Goal: Information Seeking & Learning: Compare options

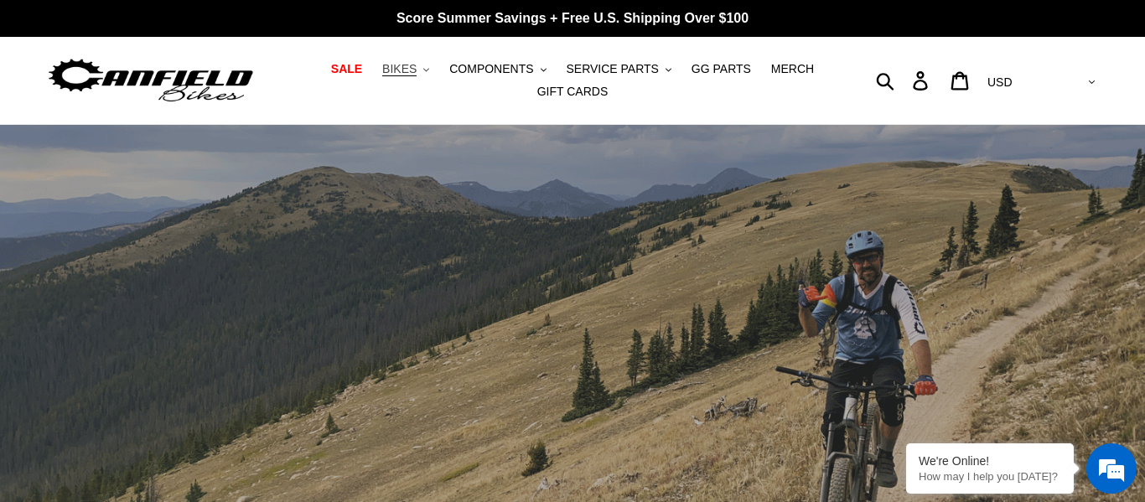
click at [417, 72] on span "BIKES" at bounding box center [399, 69] width 34 height 14
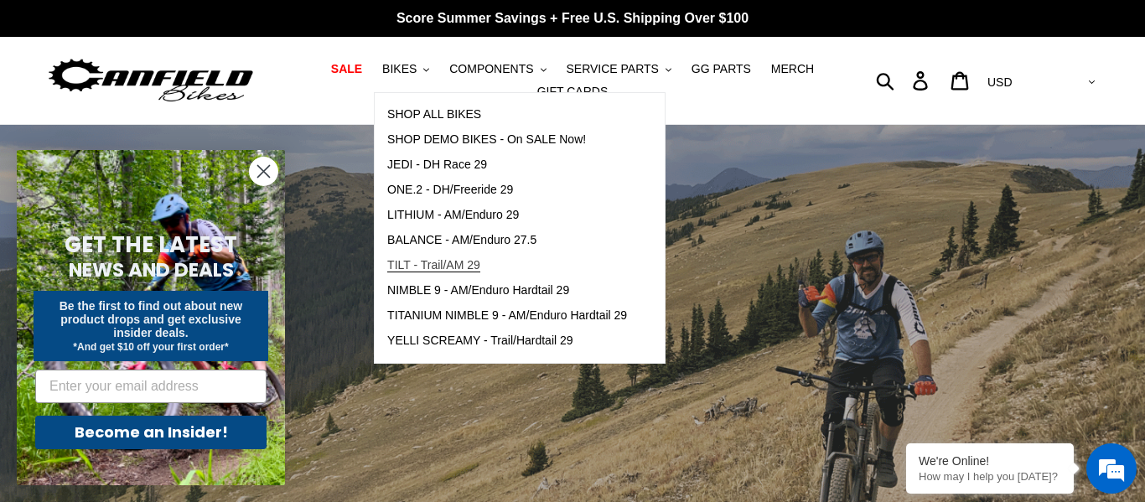
click at [429, 269] on span "TILT - Trail/AM 29" at bounding box center [433, 265] width 93 height 14
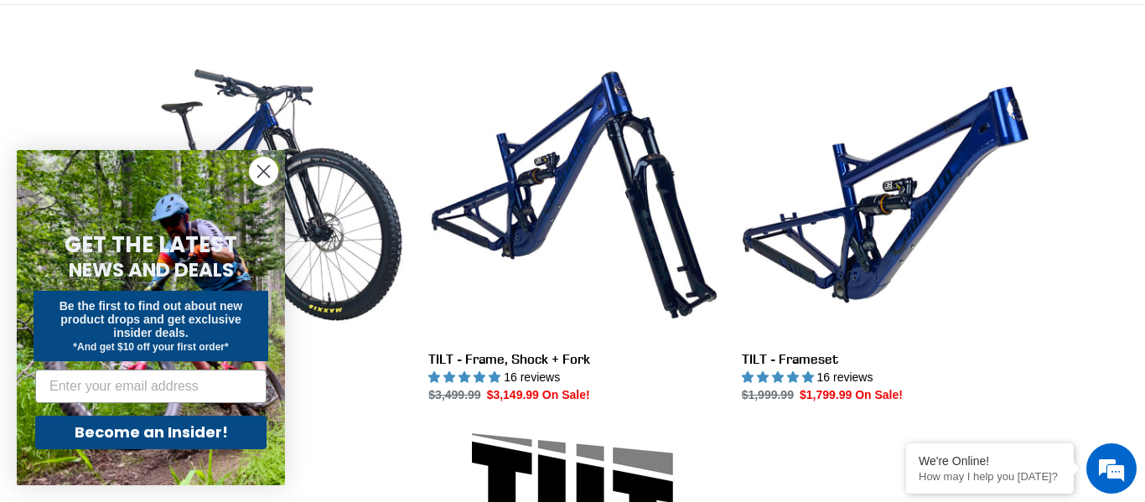
scroll to position [454, 0]
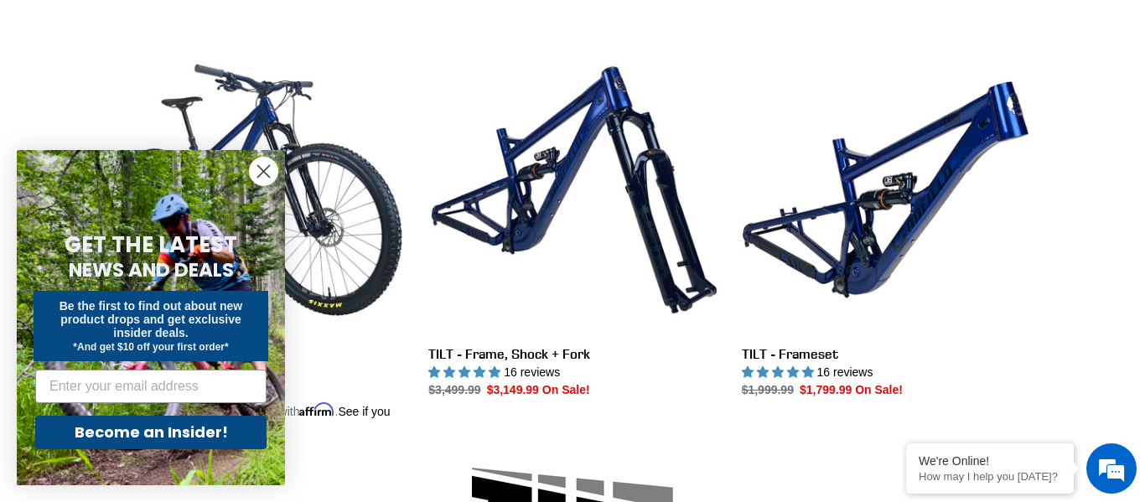
click at [263, 172] on icon "Close dialog" at bounding box center [264, 172] width 12 height 12
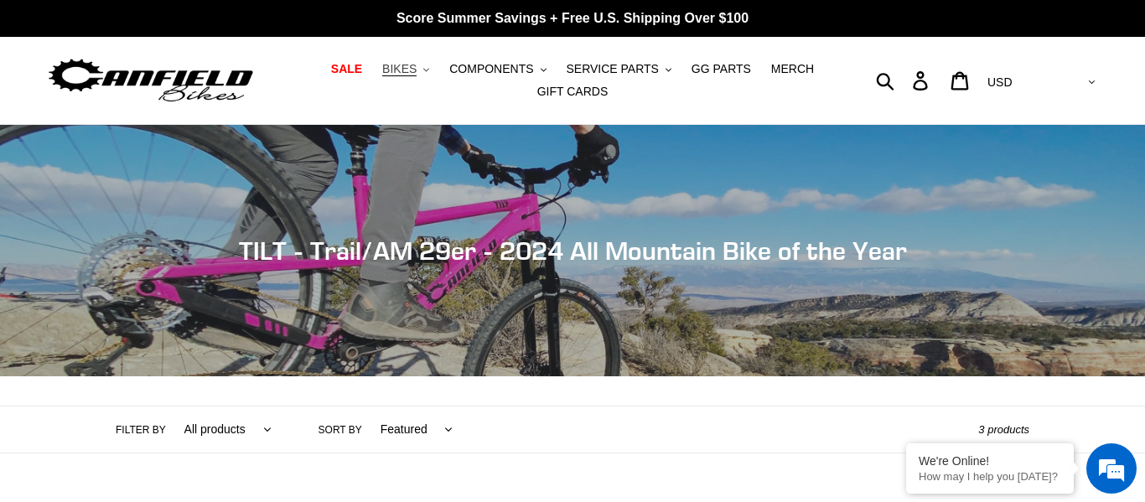
scroll to position [0, 0]
click at [407, 76] on button "BIKES .cls-1{fill:#231f20}" at bounding box center [406, 69] width 64 height 23
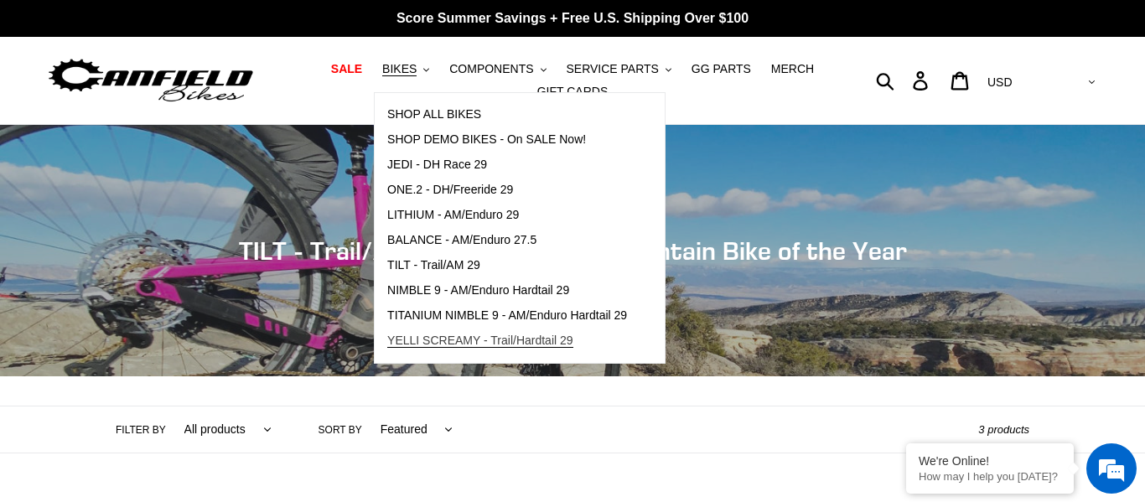
click at [473, 343] on span "YELLI SCREAMY - Trail/Hardtail 29" at bounding box center [480, 341] width 186 height 14
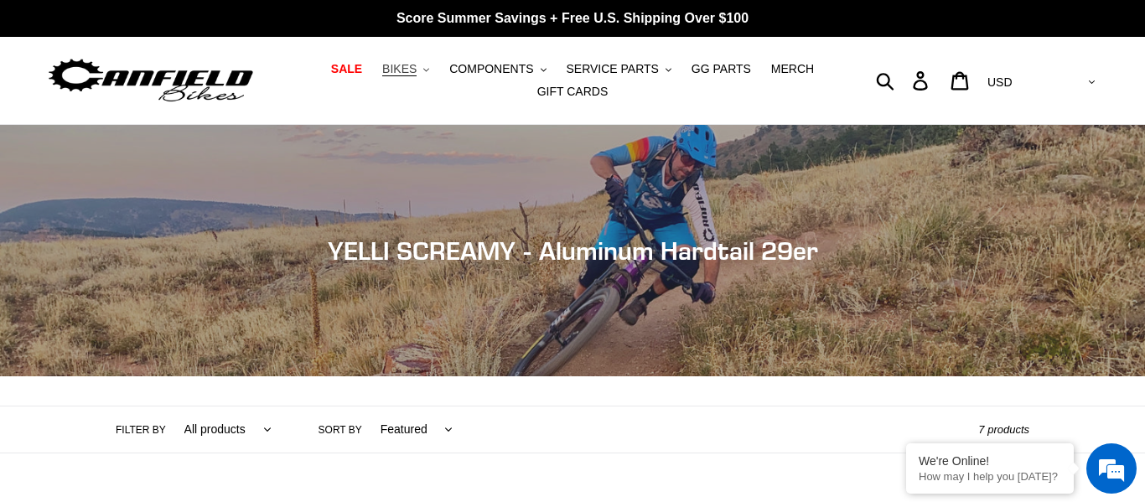
click at [424, 78] on button "BIKES .cls-1{fill:#231f20}" at bounding box center [406, 69] width 64 height 23
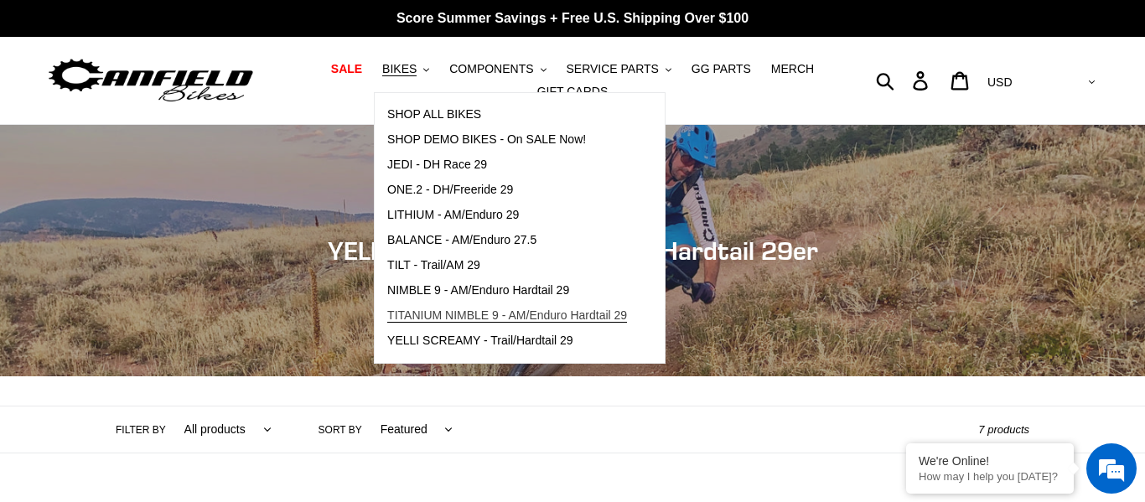
click at [451, 315] on span "TITANIUM NIMBLE 9 - AM/Enduro Hardtail 29" at bounding box center [507, 315] width 240 height 14
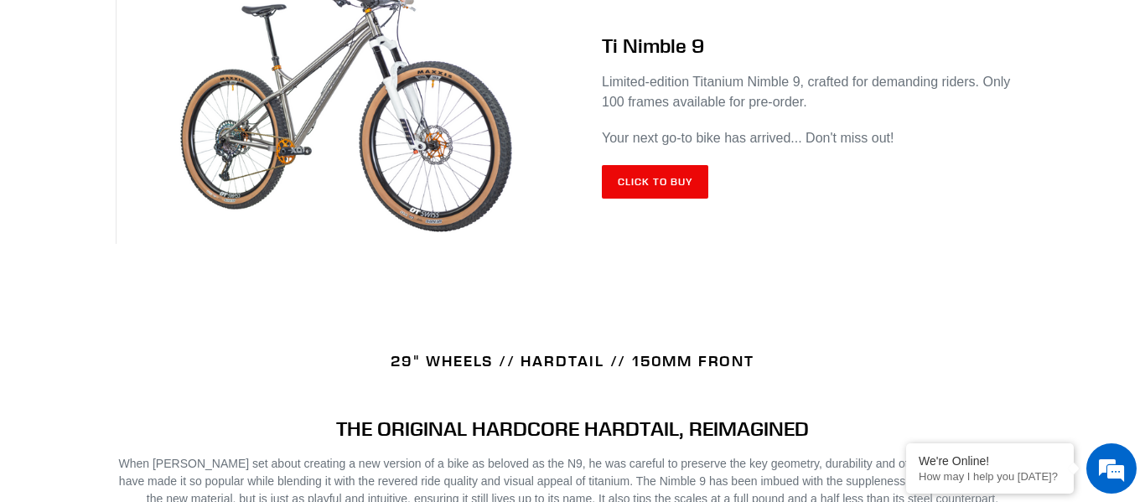
scroll to position [750, 0]
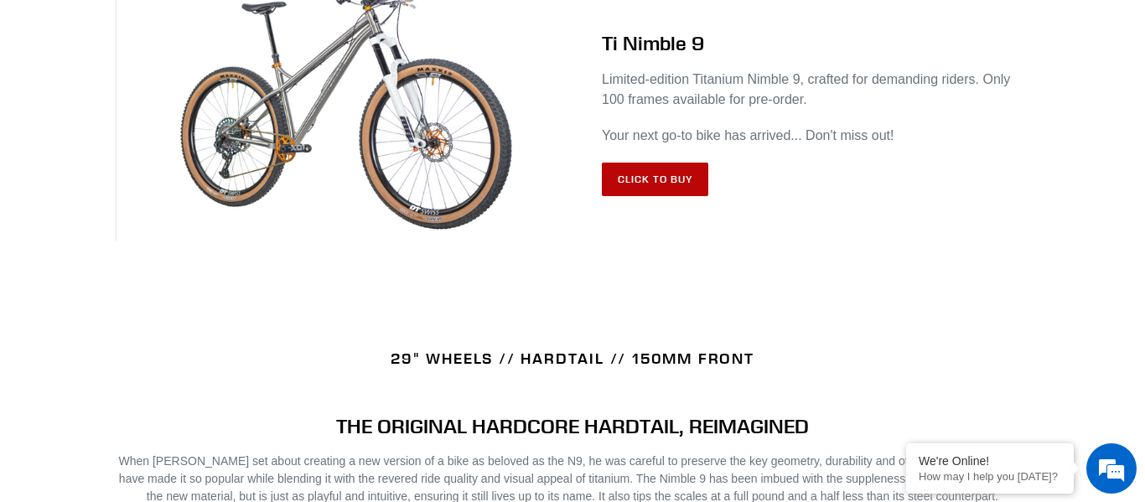
click at [662, 189] on link "Click to Buy" at bounding box center [655, 180] width 106 height 34
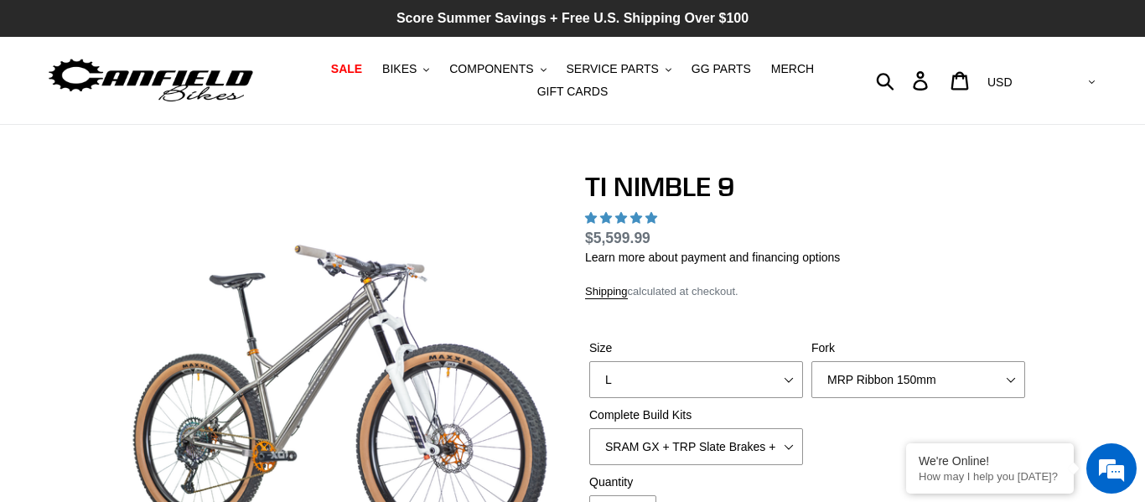
scroll to position [22, 0]
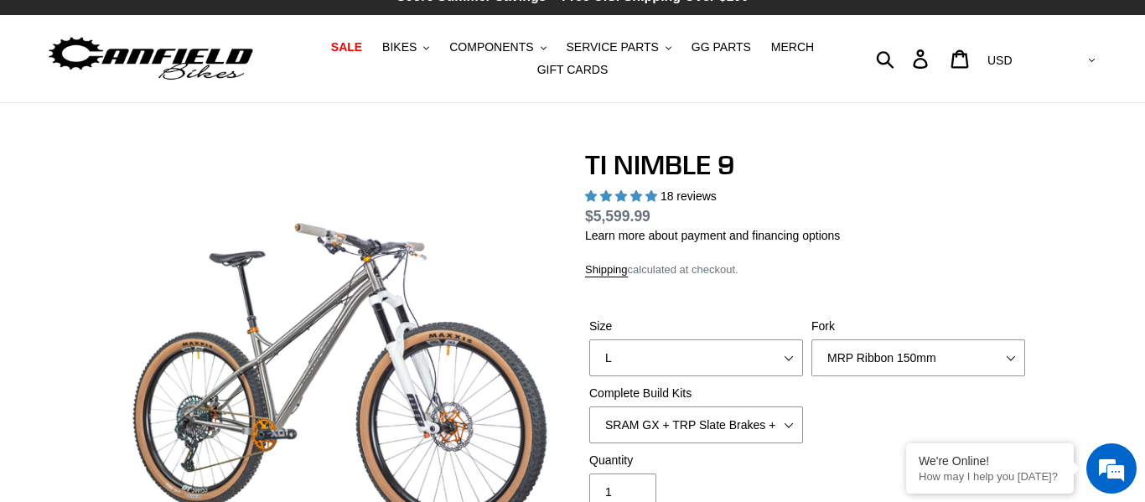
select select "highest-rating"
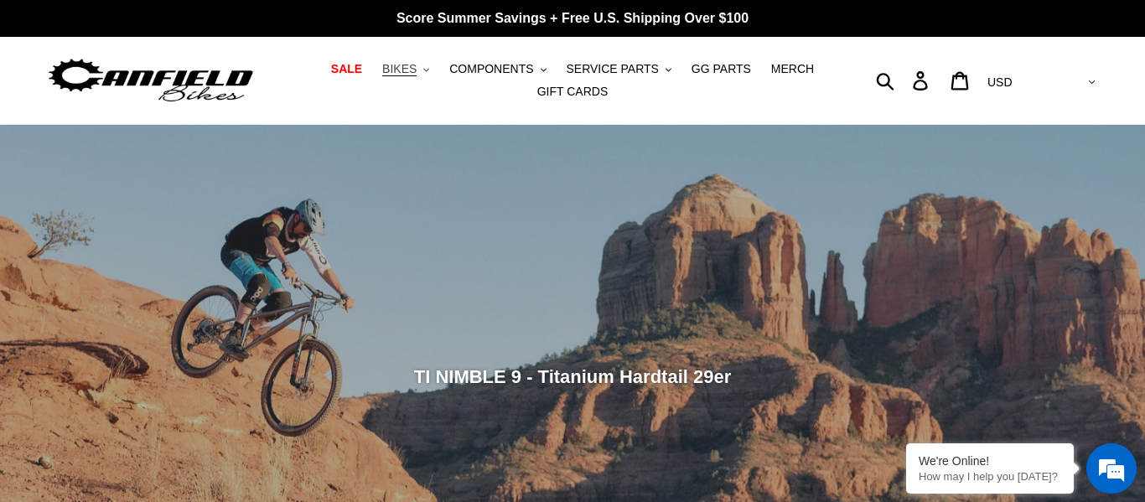
click at [412, 71] on span "BIKES" at bounding box center [399, 69] width 34 height 14
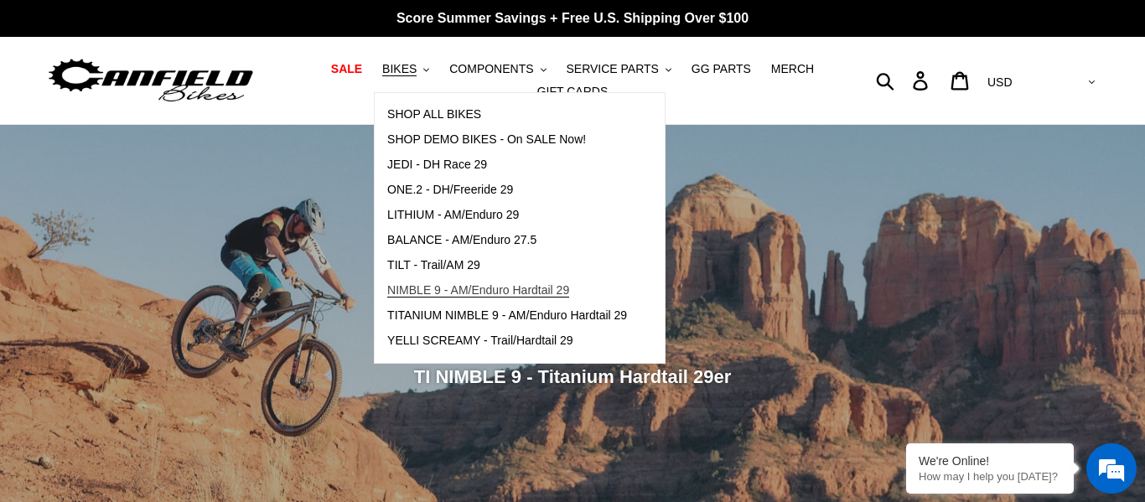
click at [515, 292] on span "NIMBLE 9 - AM/Enduro Hardtail 29" at bounding box center [478, 290] width 182 height 14
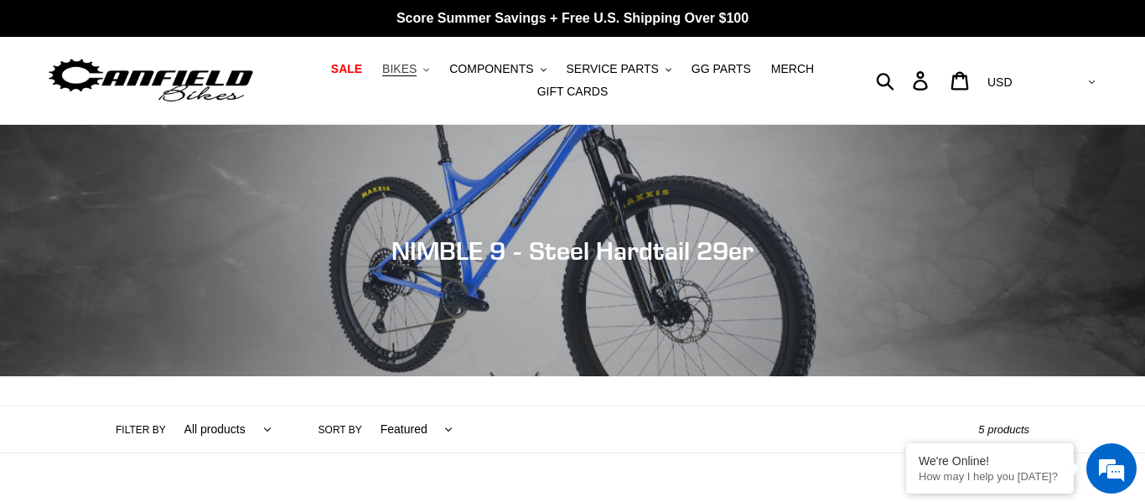
click at [417, 75] on span "BIKES" at bounding box center [399, 69] width 34 height 14
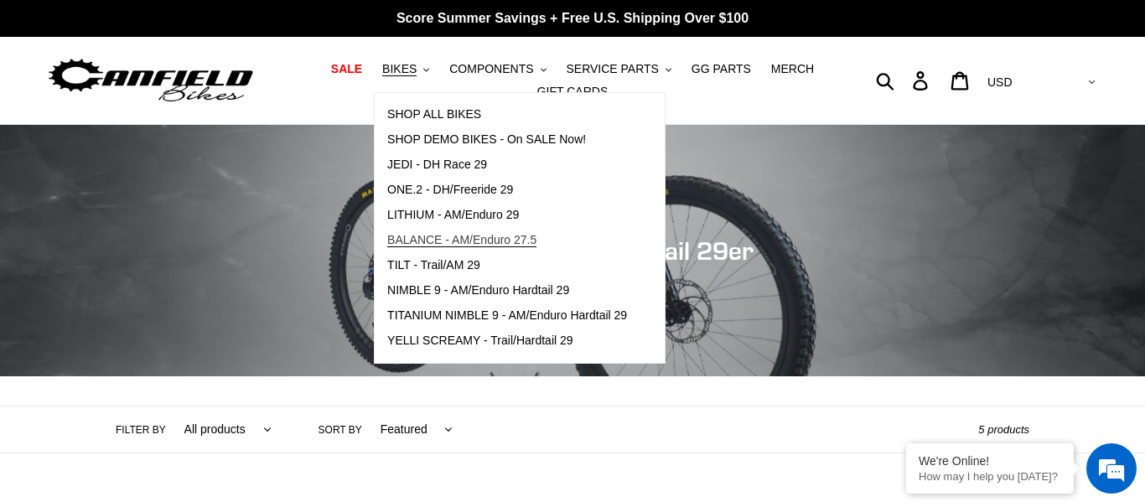
click at [494, 242] on span "BALANCE - AM/Enduro 27.5" at bounding box center [461, 240] width 149 height 14
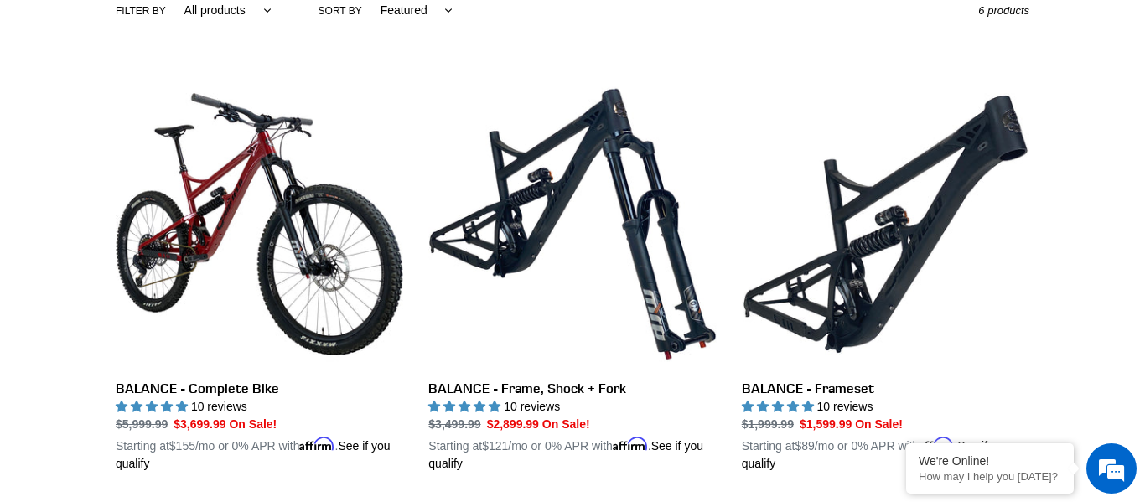
scroll to position [420, 0]
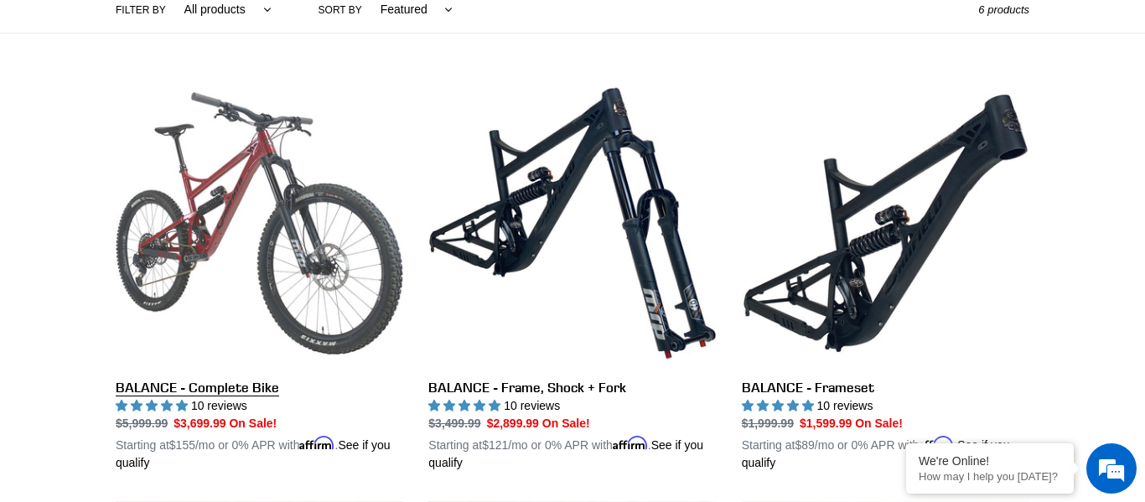
click at [303, 312] on link "BALANCE - Complete Bike" at bounding box center [260, 276] width 288 height 392
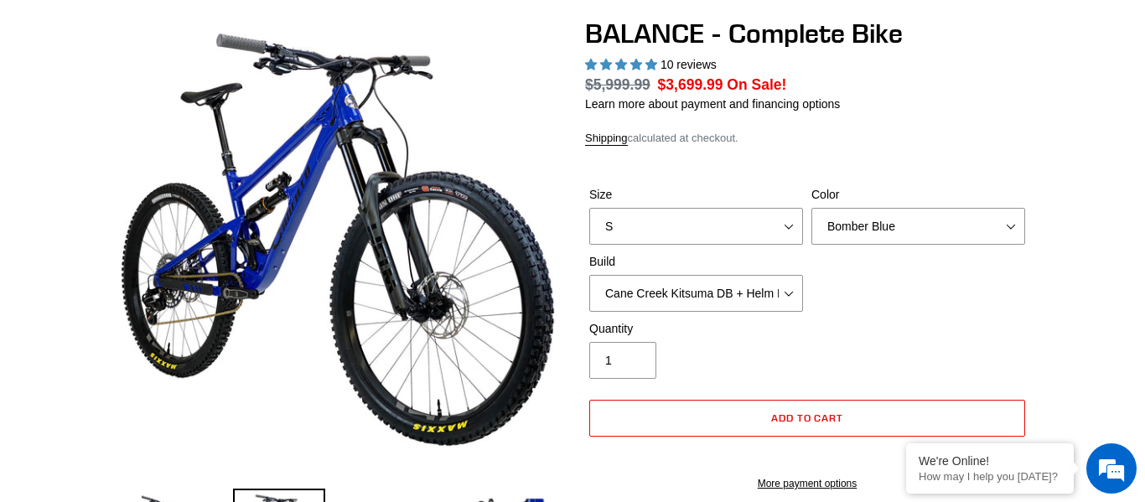
select select "highest-rating"
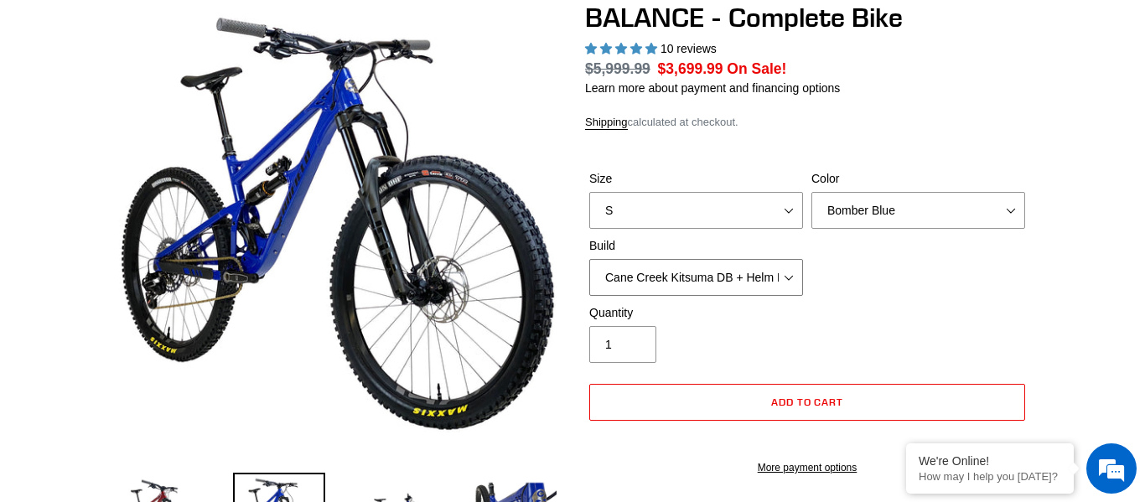
click at [775, 290] on select "Cane Creek Kitsuma DB + Helm MKII + SRAM GX Cane Creek Kitsuma DB + Helm MKII +…" at bounding box center [696, 277] width 214 height 37
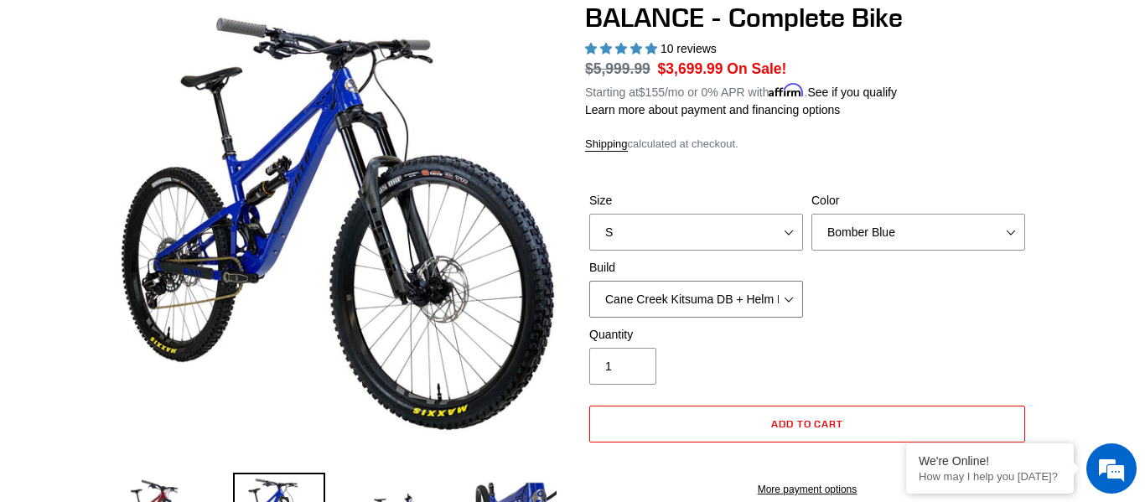
select select "RockShox Vivid ULT + Zeb ULT + Shimano XT"
click at [589, 281] on select "Cane Creek Kitsuma DB + Helm MKII + SRAM GX Cane Creek Kitsuma DB + Helm MKII +…" at bounding box center [696, 299] width 214 height 37
click at [674, 294] on select "Cane Creek Kitsuma DB + Helm MKII + SRAM GX Cane Creek Kitsuma DB + Helm MKII +…" at bounding box center [696, 299] width 214 height 37
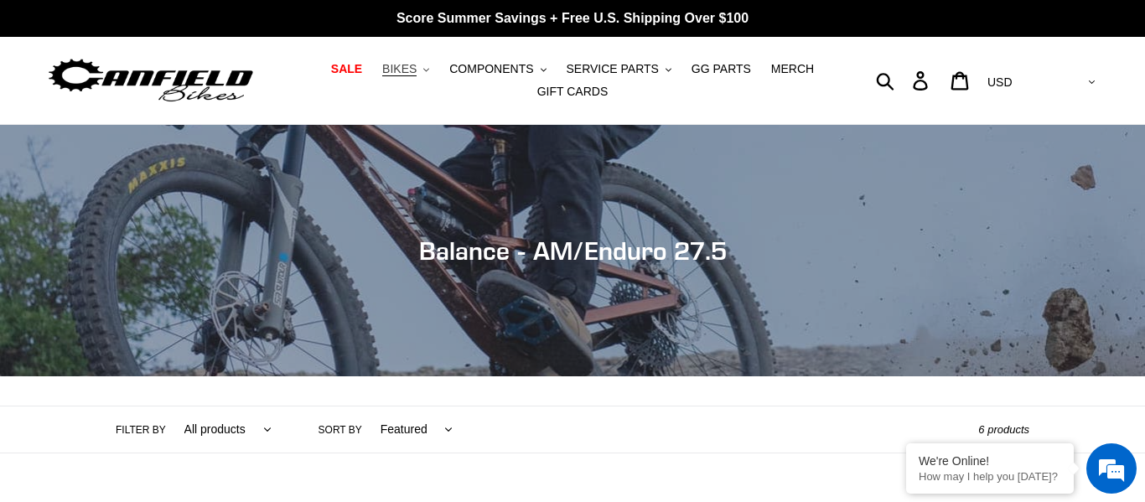
click at [414, 72] on span "BIKES" at bounding box center [399, 69] width 34 height 14
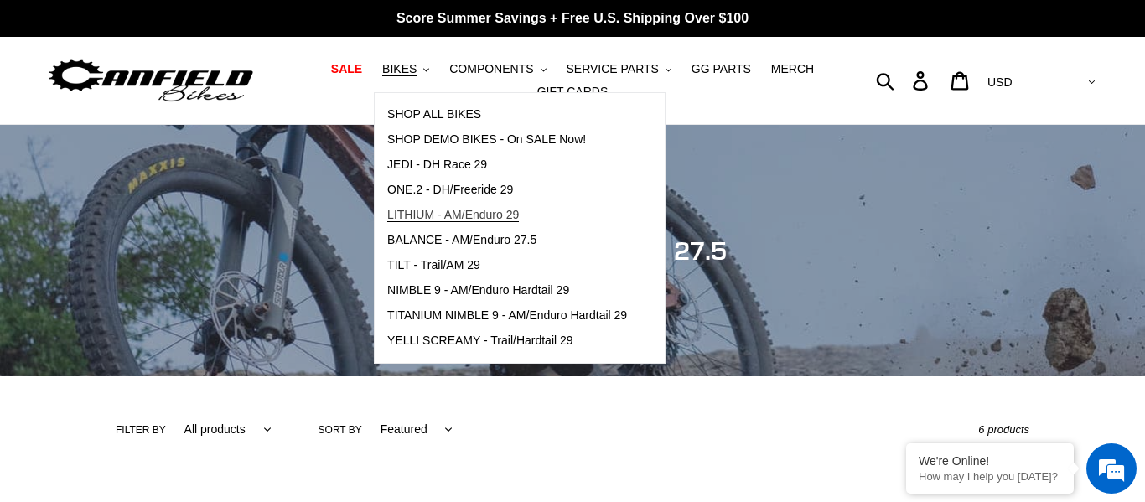
click at [478, 209] on span "LITHIUM - AM/Enduro 29" at bounding box center [453, 215] width 132 height 14
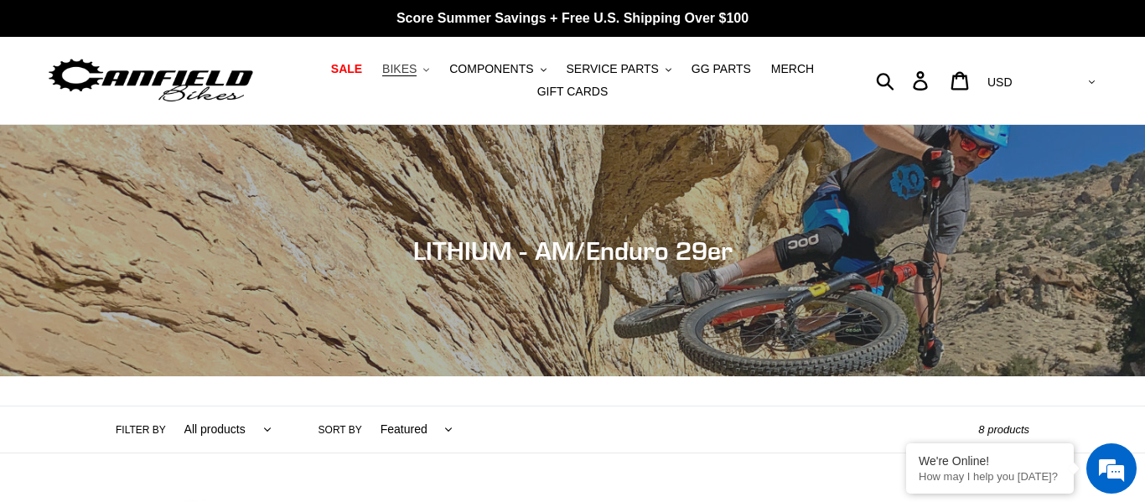
click at [407, 65] on span "BIKES" at bounding box center [399, 69] width 34 height 14
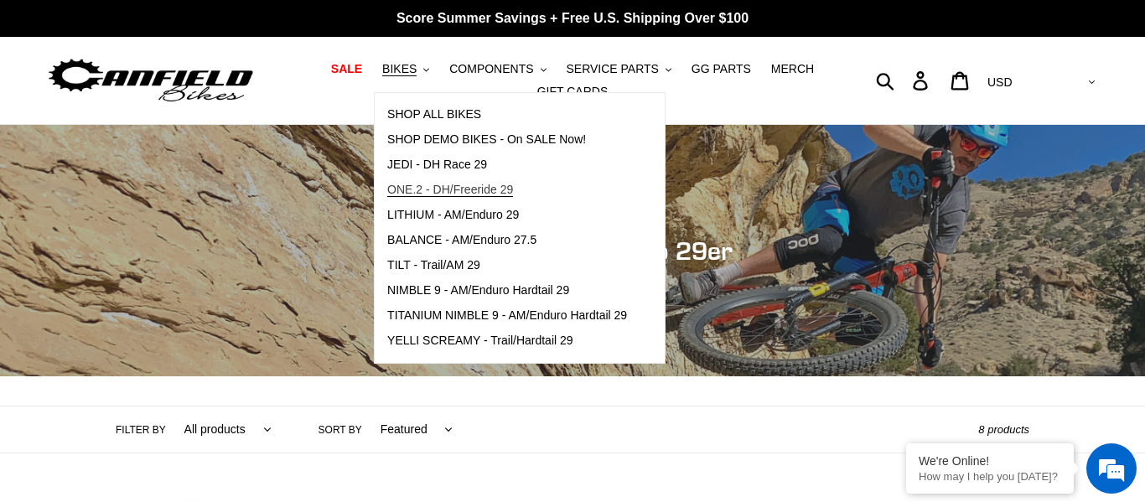
click at [469, 193] on span "ONE.2 - DH/Freeride 29" at bounding box center [450, 190] width 126 height 14
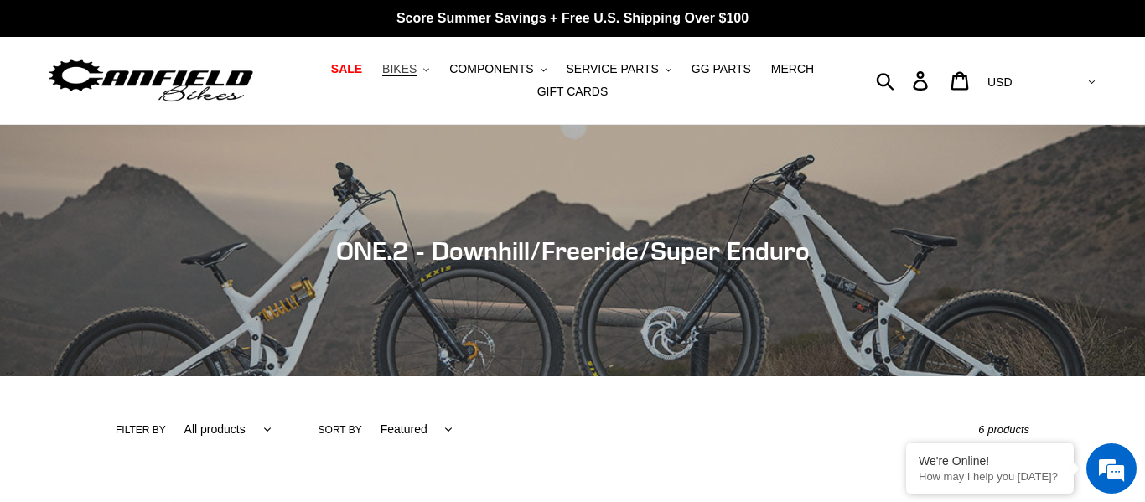
click at [417, 71] on span "BIKES" at bounding box center [399, 69] width 34 height 14
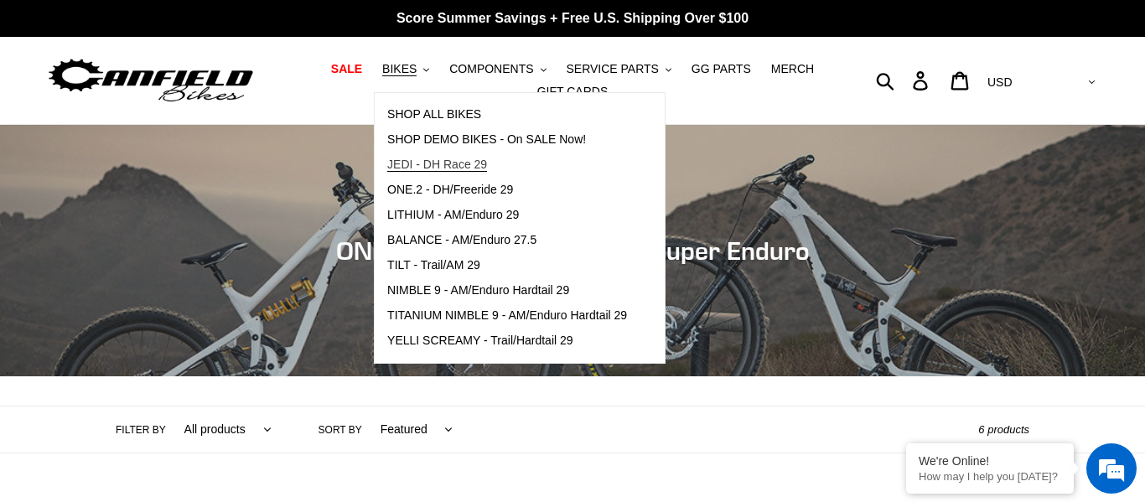
click at [463, 168] on span "JEDI - DH Race 29" at bounding box center [437, 165] width 100 height 14
